Goal: Information Seeking & Learning: Learn about a topic

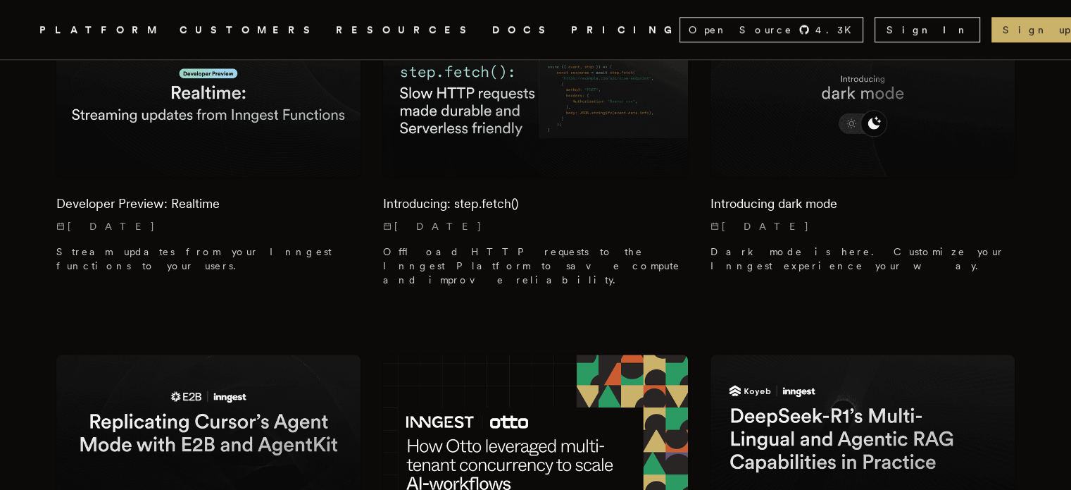
scroll to position [1586, 0]
click at [297, 351] on img at bounding box center [209, 431] width 320 height 160
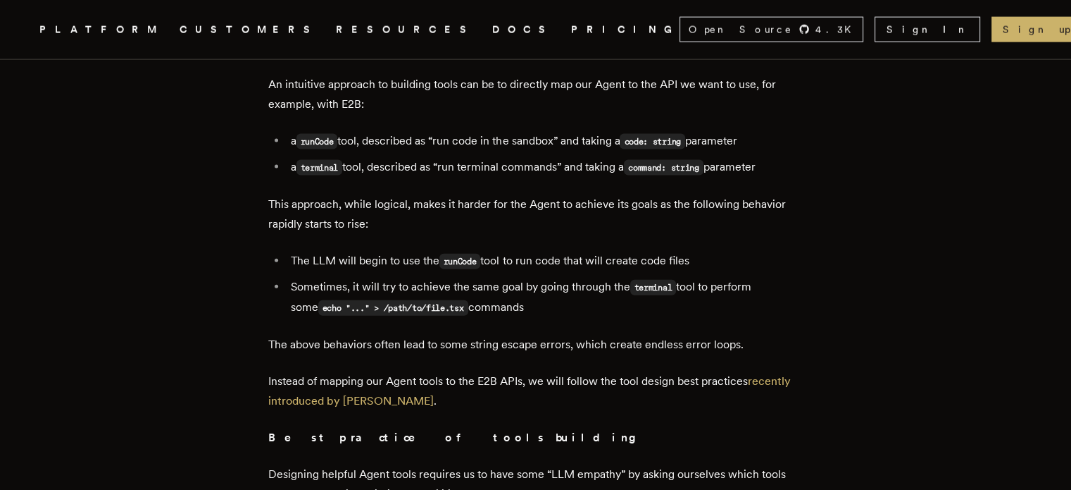
scroll to position [3102, 0]
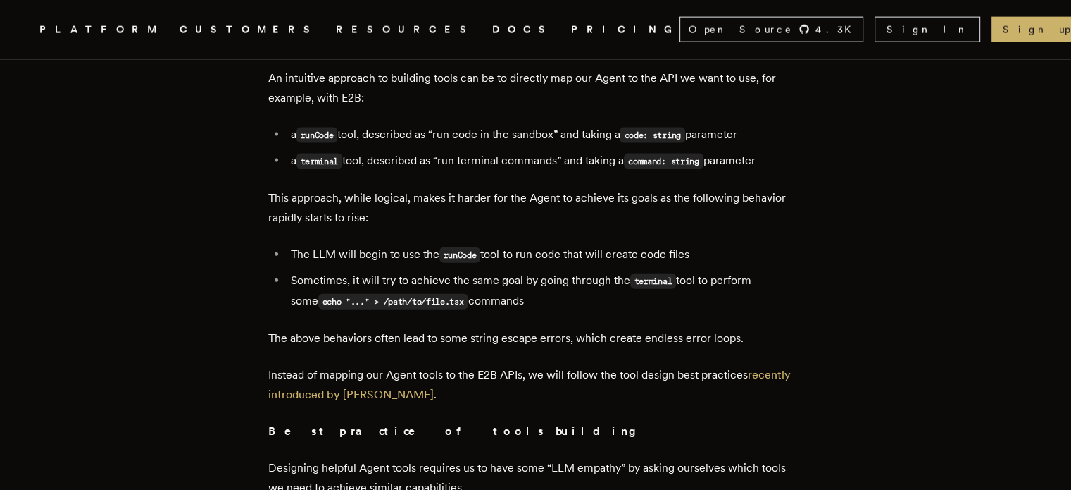
drag, startPoint x: 753, startPoint y: 286, endPoint x: 778, endPoint y: 295, distance: 27.0
click at [778, 365] on p "Instead of mapping our Agent tools to the E2B APIs, we will follow the tool des…" at bounding box center [535, 384] width 535 height 39
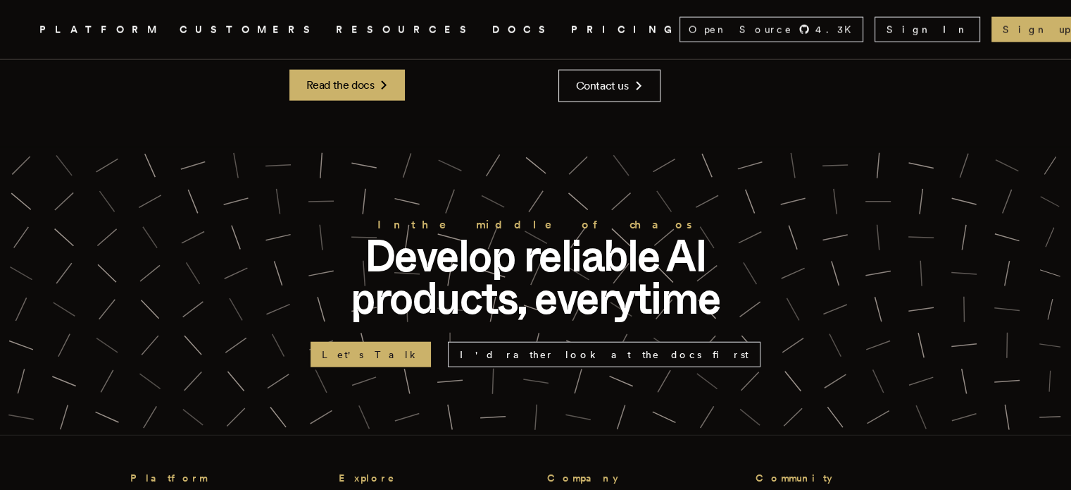
scroll to position [8815, 0]
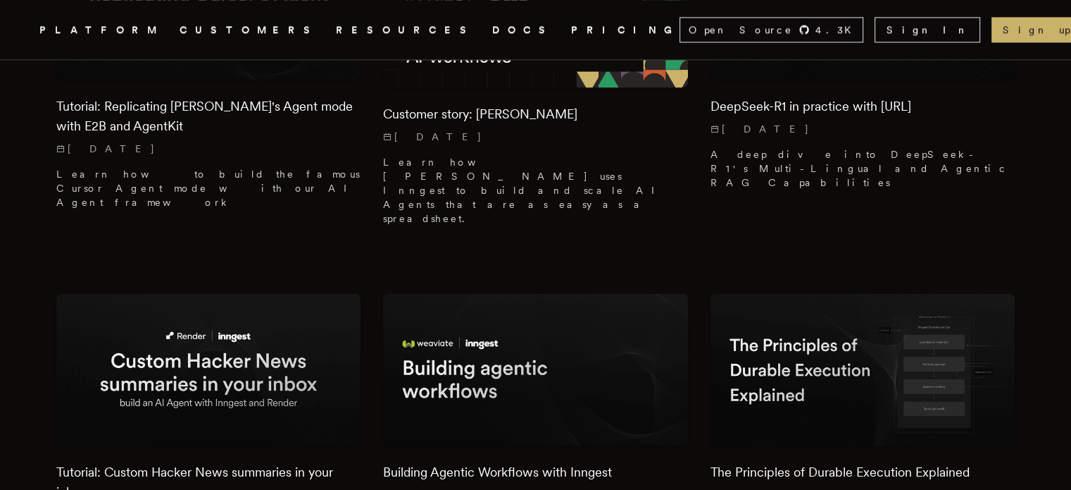
scroll to position [2015, 0]
